Goal: Information Seeking & Learning: Check status

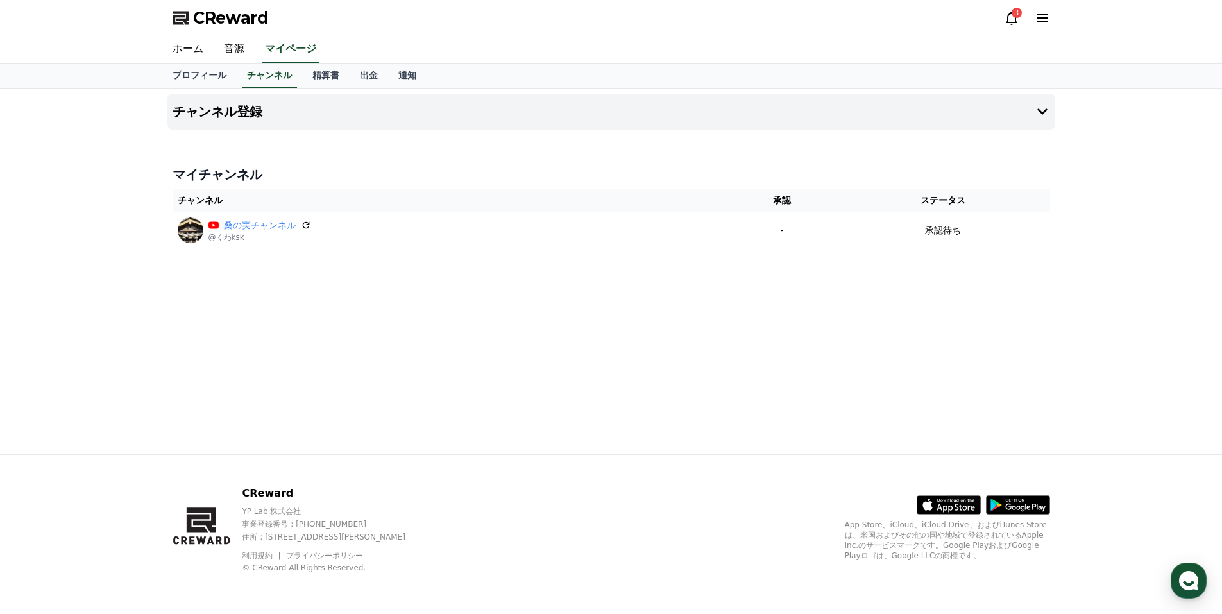
click at [1013, 15] on div "3" at bounding box center [1017, 13] width 10 height 10
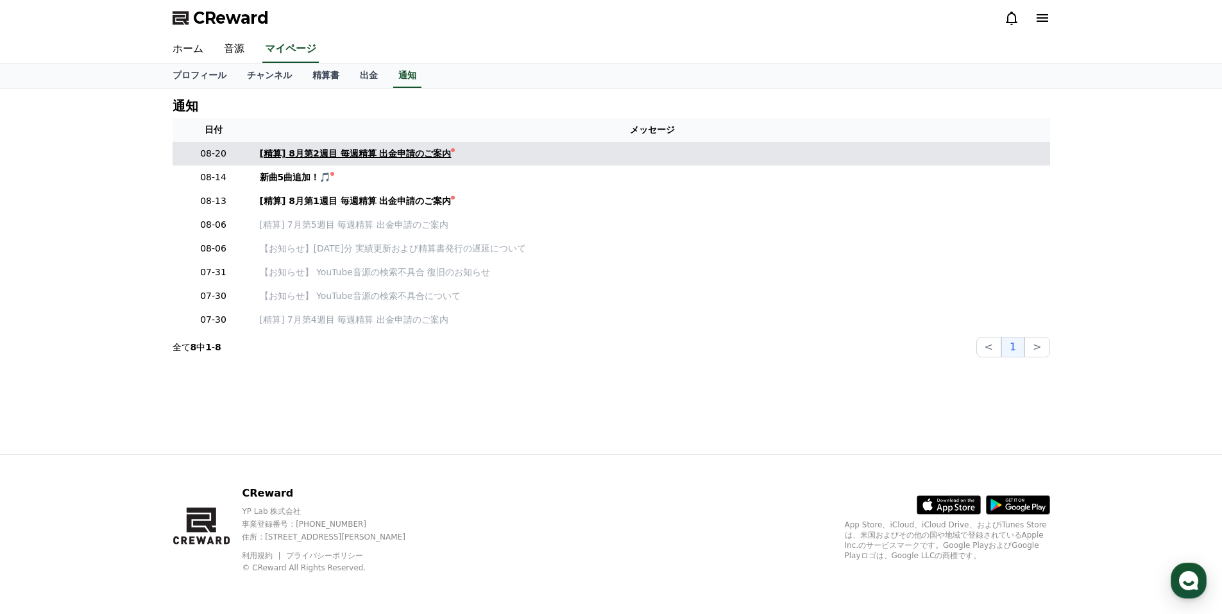
drag, startPoint x: 381, startPoint y: 147, endPoint x: 307, endPoint y: 152, distance: 74.0
click at [307, 152] on div "[精算] 8月第2週目 毎週精算 出金申請のご案内" at bounding box center [356, 153] width 192 height 13
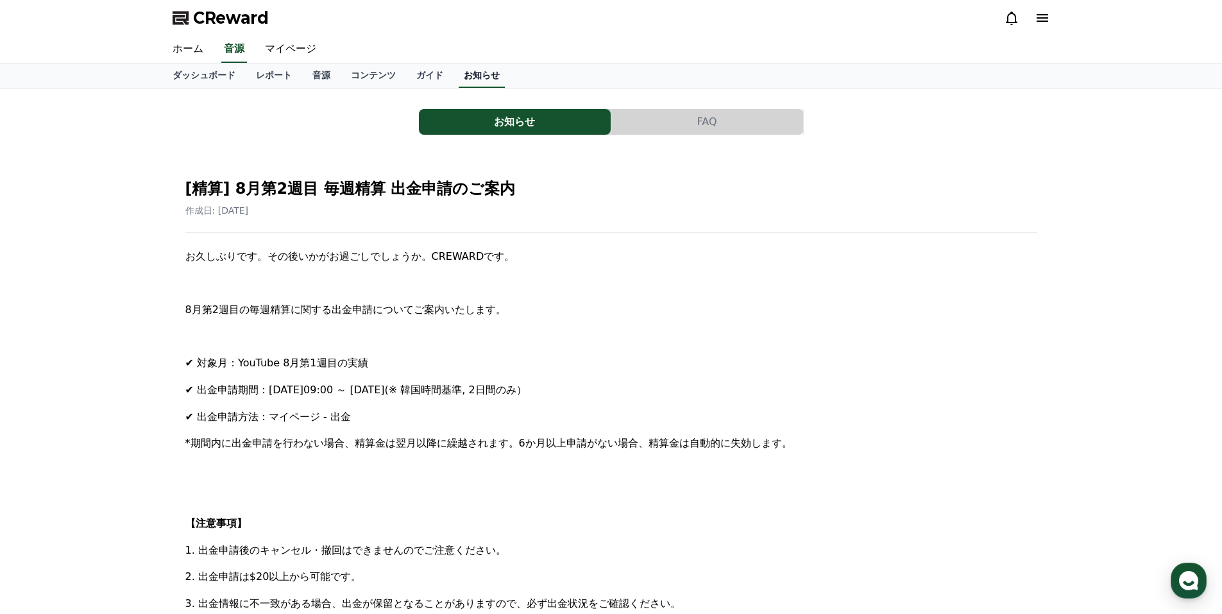
click at [459, 74] on link "お知らせ" at bounding box center [482, 76] width 46 height 24
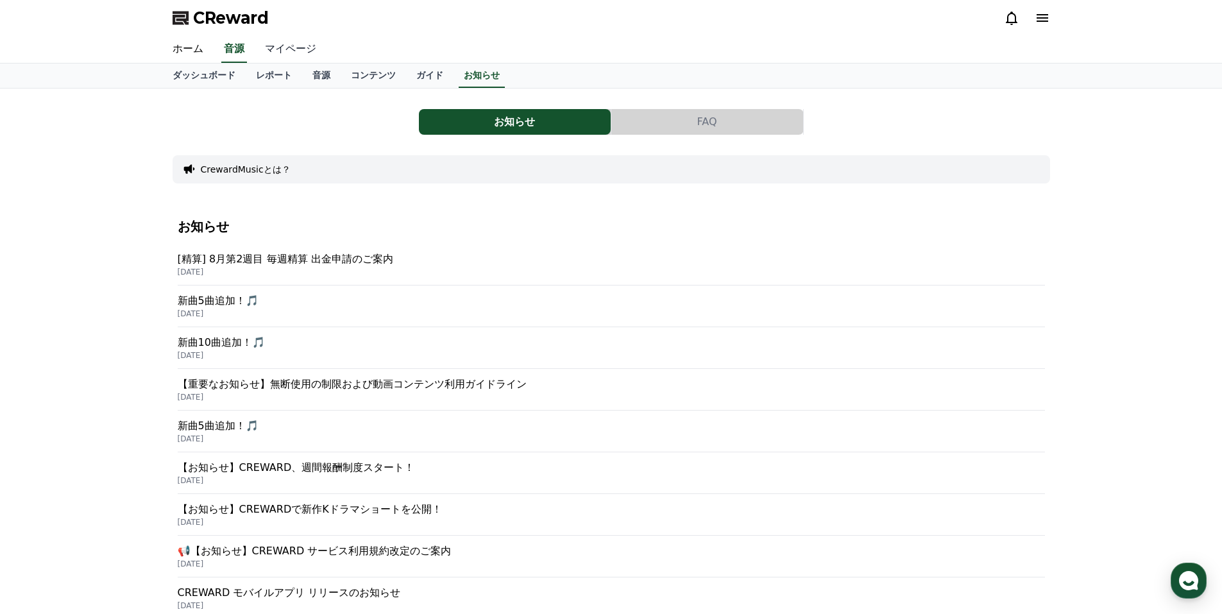
click at [279, 53] on link "マイページ" at bounding box center [291, 49] width 72 height 27
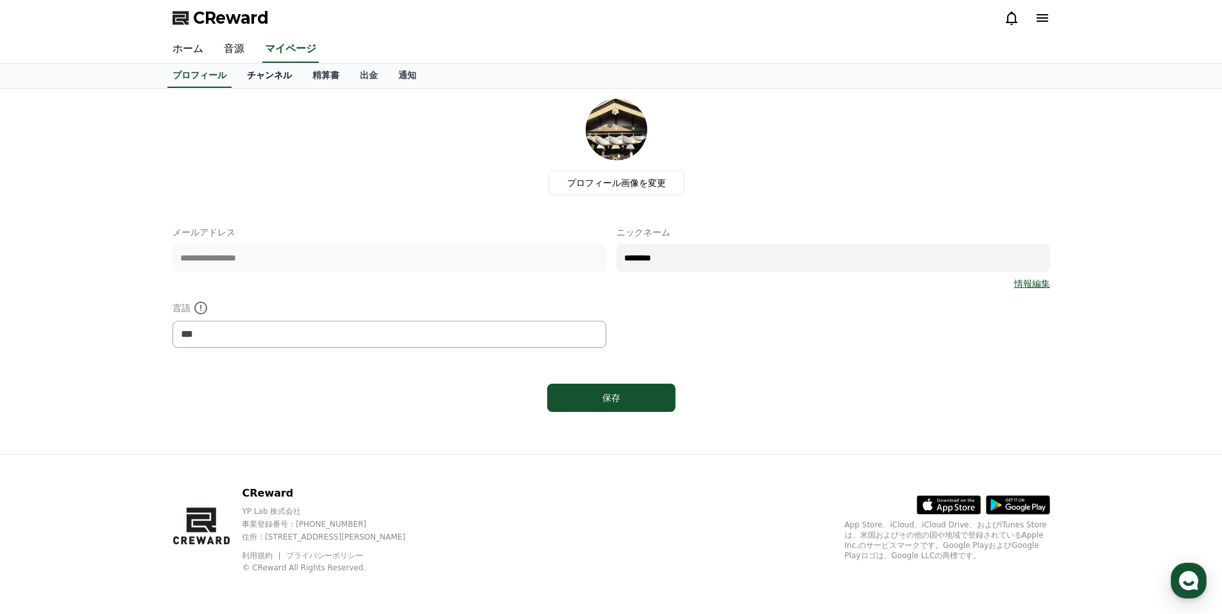
click at [241, 72] on link "チャンネル" at bounding box center [269, 76] width 65 height 24
